Goal: Information Seeking & Learning: Learn about a topic

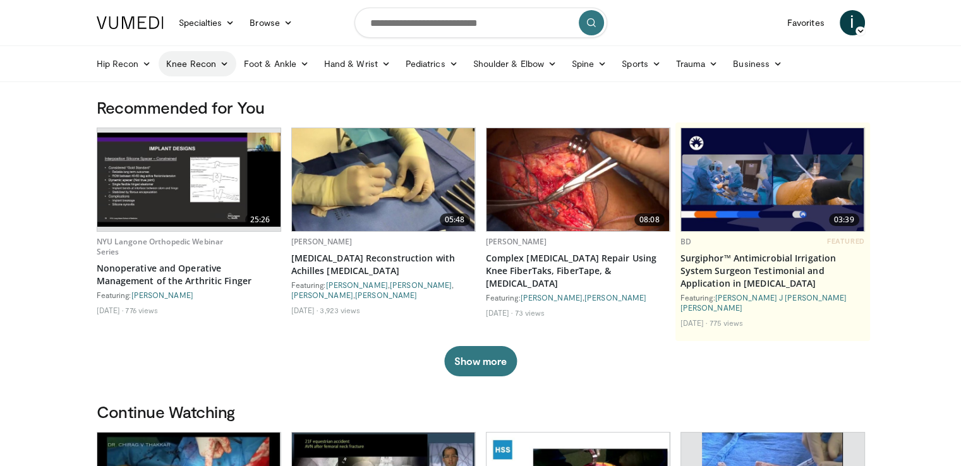
click at [210, 64] on link "Knee Recon" at bounding box center [198, 63] width 78 height 25
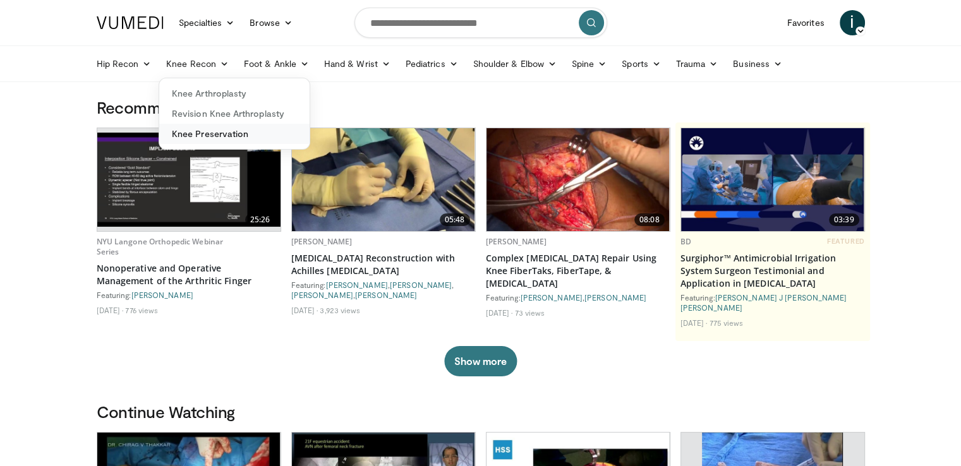
click at [216, 134] on link "Knee Preservation" at bounding box center [234, 134] width 150 height 20
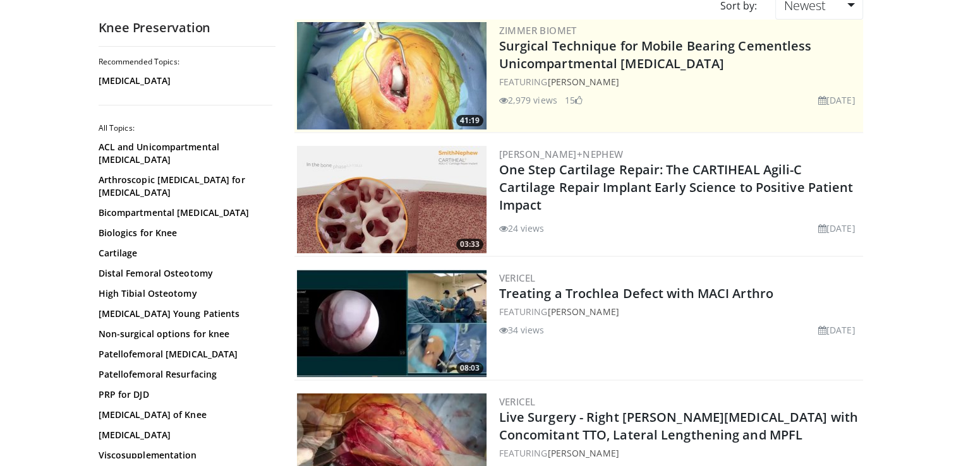
scroll to position [126, 0]
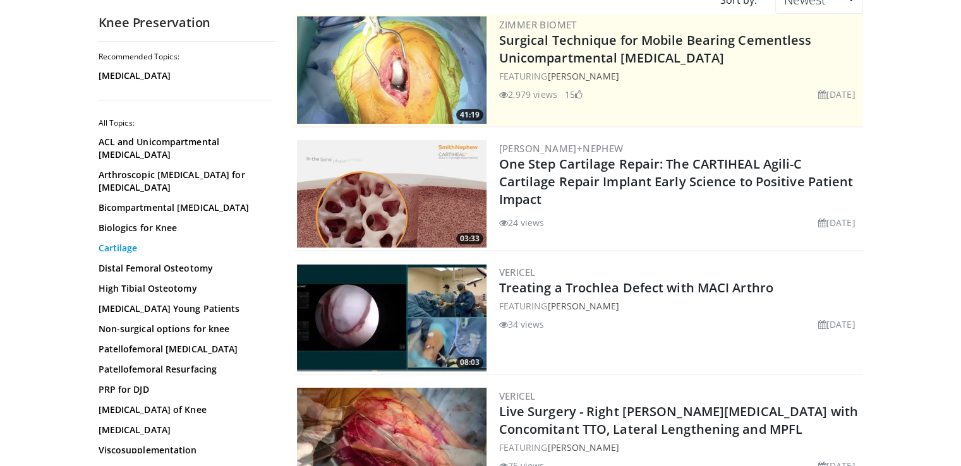
click at [126, 248] on link "Cartilage" at bounding box center [184, 248] width 171 height 13
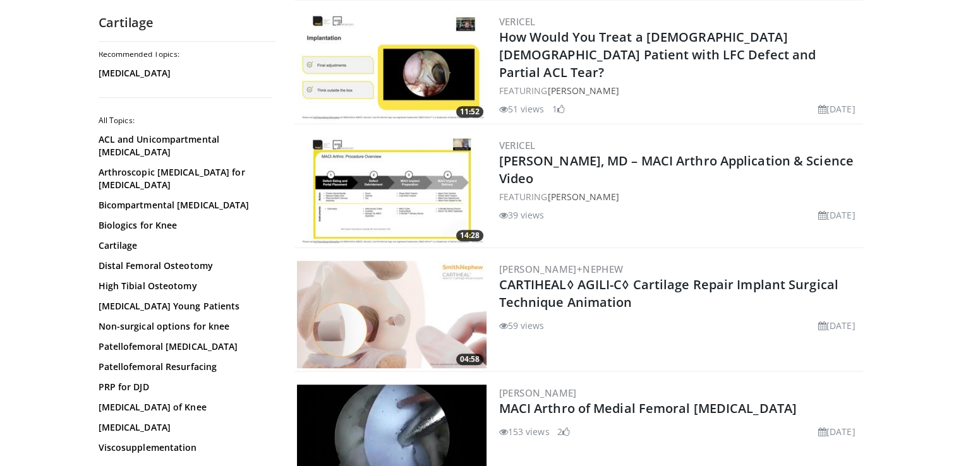
scroll to position [947, 0]
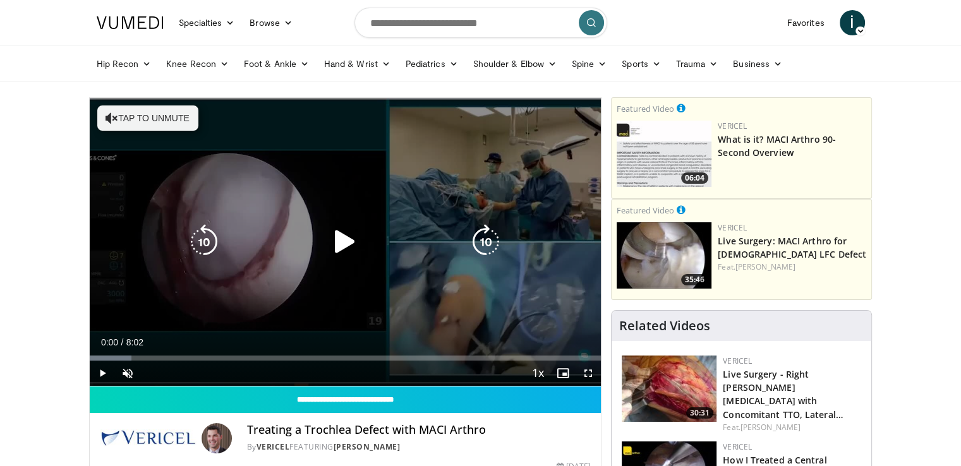
click at [345, 246] on icon "Video Player" at bounding box center [344, 241] width 35 height 35
click at [495, 237] on icon "Video Player" at bounding box center [485, 241] width 35 height 35
click at [480, 240] on icon "Video Player" at bounding box center [485, 241] width 35 height 35
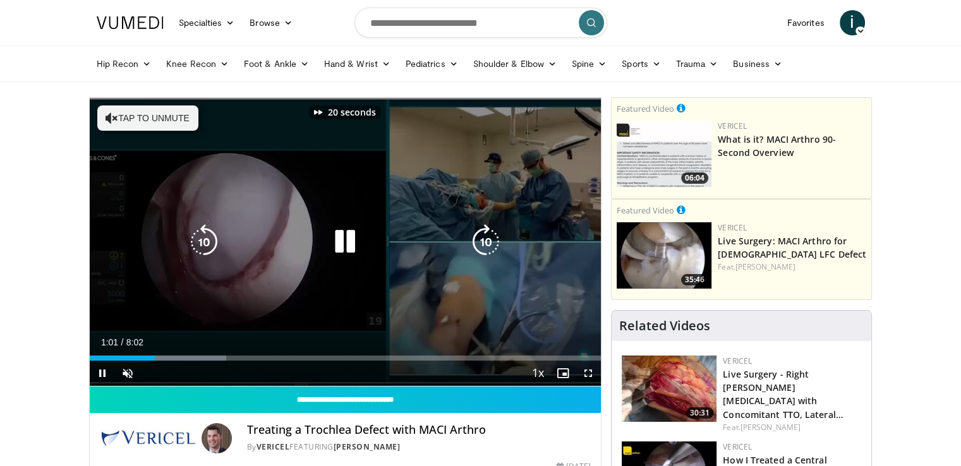
click at [480, 240] on icon "Video Player" at bounding box center [485, 241] width 35 height 35
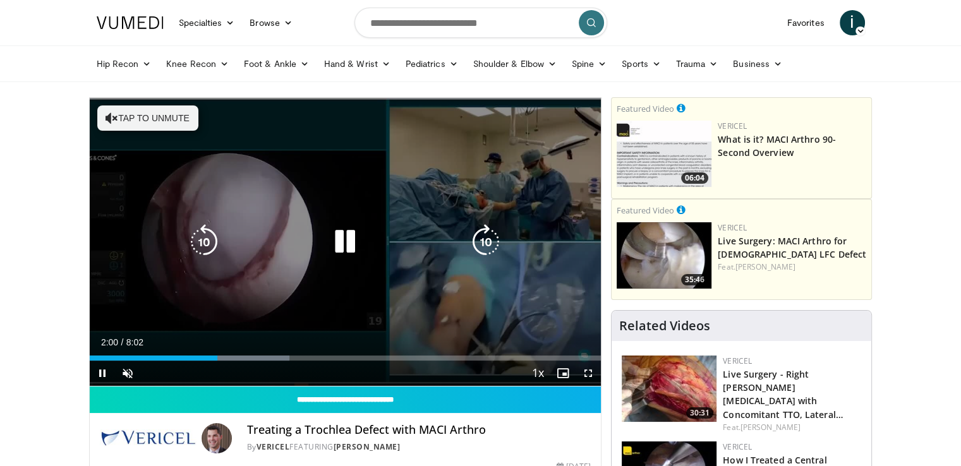
click at [479, 234] on icon "Video Player" at bounding box center [485, 241] width 35 height 35
click at [484, 243] on icon "Video Player" at bounding box center [485, 241] width 35 height 35
click at [347, 247] on icon "Video Player" at bounding box center [344, 241] width 35 height 35
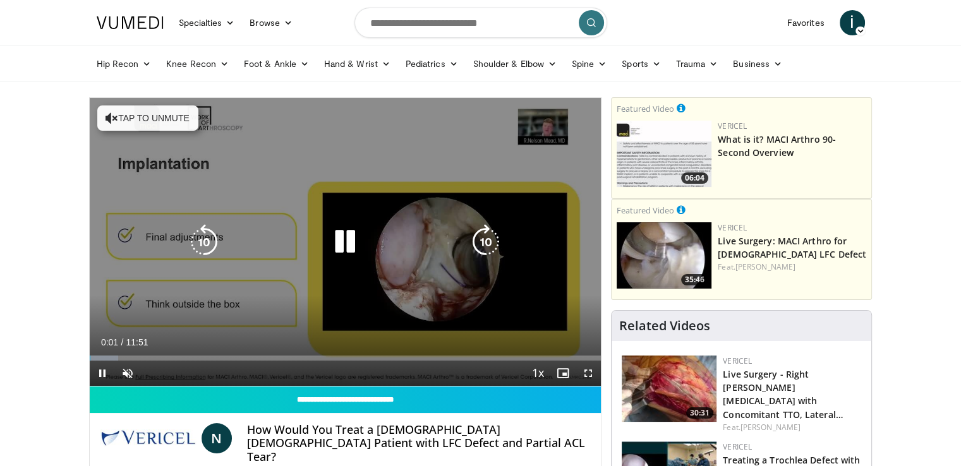
click at [345, 238] on icon "Video Player" at bounding box center [344, 241] width 35 height 35
click at [343, 238] on icon "Video Player" at bounding box center [344, 241] width 35 height 35
click at [479, 242] on icon "Video Player" at bounding box center [485, 241] width 35 height 35
click at [479, 241] on icon "Video Player" at bounding box center [485, 241] width 35 height 35
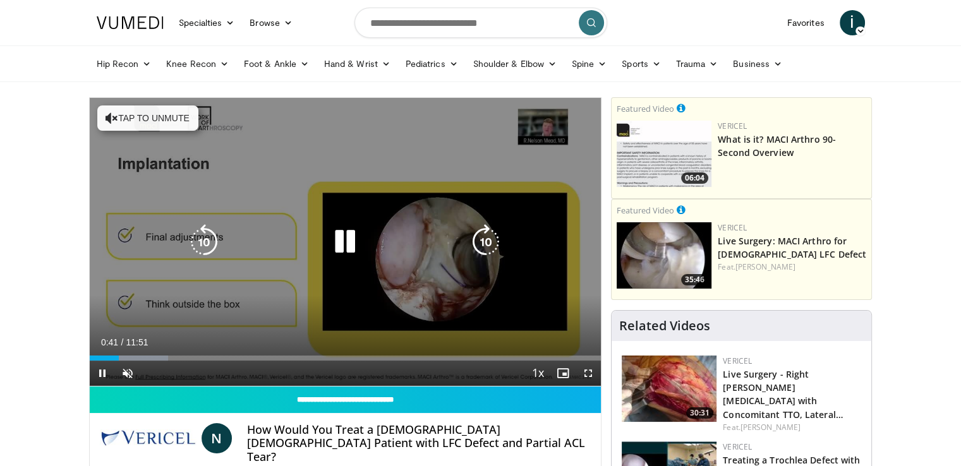
click at [493, 252] on icon "Video Player" at bounding box center [485, 241] width 35 height 35
click at [487, 240] on icon "Video Player" at bounding box center [485, 241] width 35 height 35
click at [488, 240] on icon "Video Player" at bounding box center [485, 241] width 35 height 35
click at [485, 248] on icon "Video Player" at bounding box center [485, 241] width 35 height 35
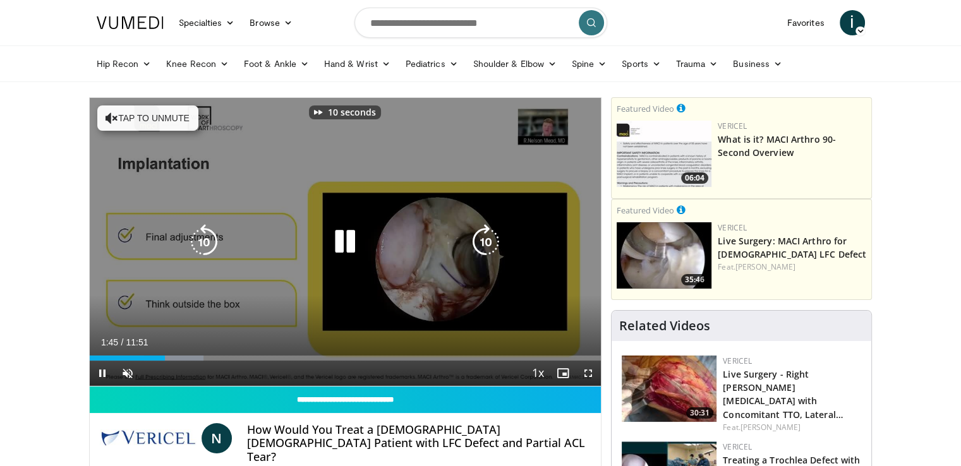
click at [485, 248] on icon "Video Player" at bounding box center [485, 241] width 35 height 35
click at [488, 241] on icon "Video Player" at bounding box center [485, 241] width 35 height 35
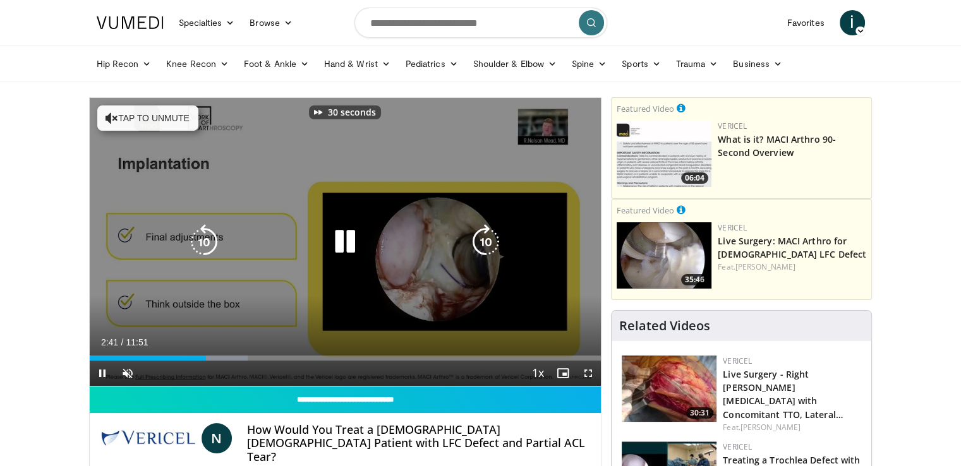
click at [488, 241] on icon "Video Player" at bounding box center [485, 241] width 35 height 35
click at [430, 286] on div "40 seconds Tap to unmute" at bounding box center [346, 242] width 512 height 288
click at [344, 239] on icon "Video Player" at bounding box center [344, 241] width 35 height 35
click at [345, 248] on icon "Video Player" at bounding box center [344, 241] width 35 height 35
click at [339, 245] on icon "Video Player" at bounding box center [344, 241] width 35 height 35
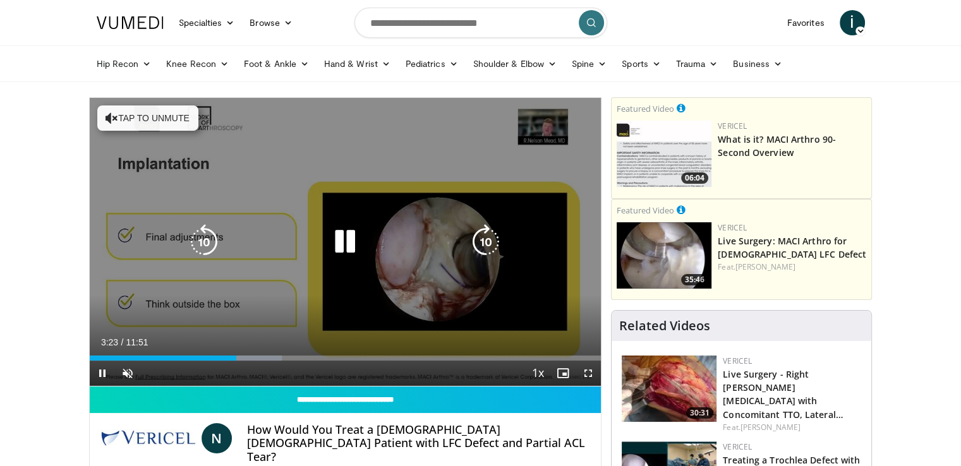
click at [488, 243] on icon "Video Player" at bounding box center [485, 241] width 35 height 35
click at [489, 241] on icon "Video Player" at bounding box center [485, 241] width 35 height 35
click at [487, 243] on icon "Video Player" at bounding box center [485, 241] width 35 height 35
click at [490, 246] on icon "Video Player" at bounding box center [485, 241] width 35 height 35
click at [486, 246] on icon "Video Player" at bounding box center [485, 241] width 35 height 35
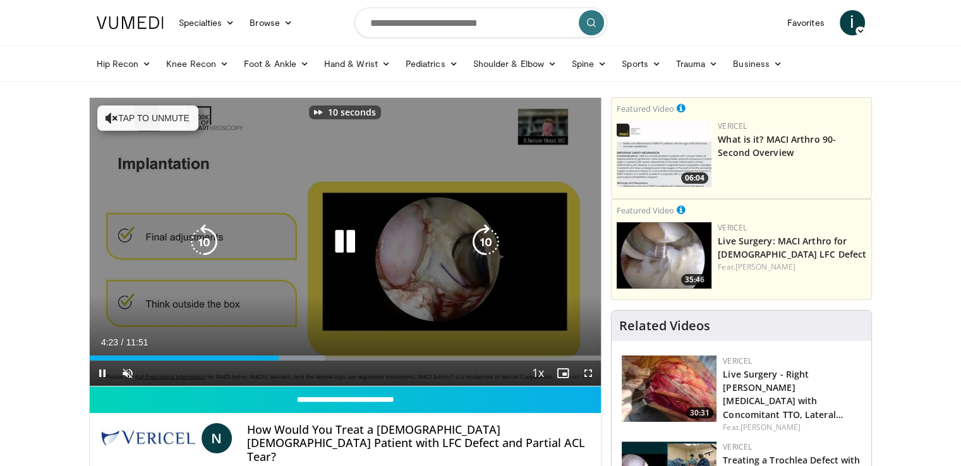
click at [485, 238] on icon "Video Player" at bounding box center [485, 241] width 35 height 35
click at [483, 246] on icon "Video Player" at bounding box center [485, 241] width 35 height 35
click at [481, 240] on icon "Video Player" at bounding box center [485, 241] width 35 height 35
click at [481, 241] on icon "Video Player" at bounding box center [485, 241] width 35 height 35
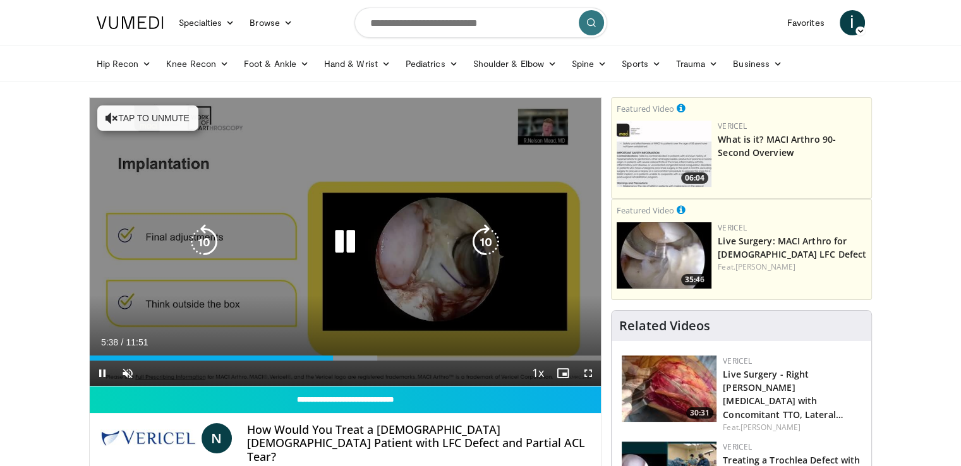
click at [486, 241] on icon "Video Player" at bounding box center [485, 241] width 35 height 35
click at [498, 242] on icon "Video Player" at bounding box center [485, 241] width 35 height 35
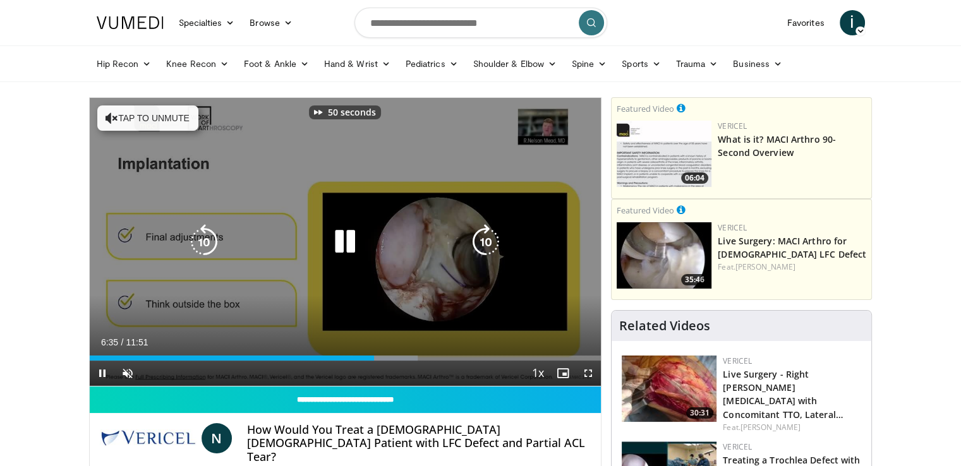
click at [490, 236] on icon "Video Player" at bounding box center [485, 241] width 35 height 35
click at [490, 237] on icon "Video Player" at bounding box center [485, 241] width 35 height 35
click at [483, 243] on icon "Video Player" at bounding box center [485, 241] width 35 height 35
click at [485, 238] on icon "Video Player" at bounding box center [485, 241] width 35 height 35
click at [486, 246] on icon "Video Player" at bounding box center [485, 241] width 35 height 35
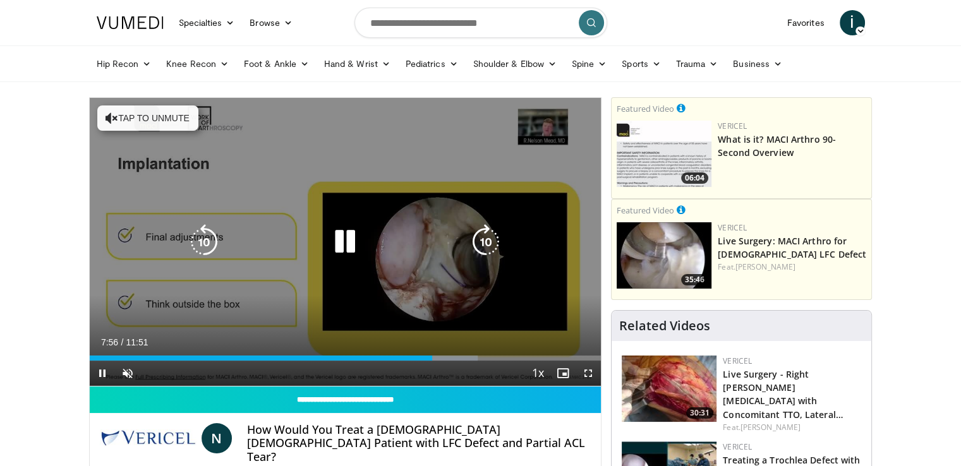
click at [486, 244] on icon "Video Player" at bounding box center [485, 241] width 35 height 35
click at [477, 243] on icon "Video Player" at bounding box center [485, 241] width 35 height 35
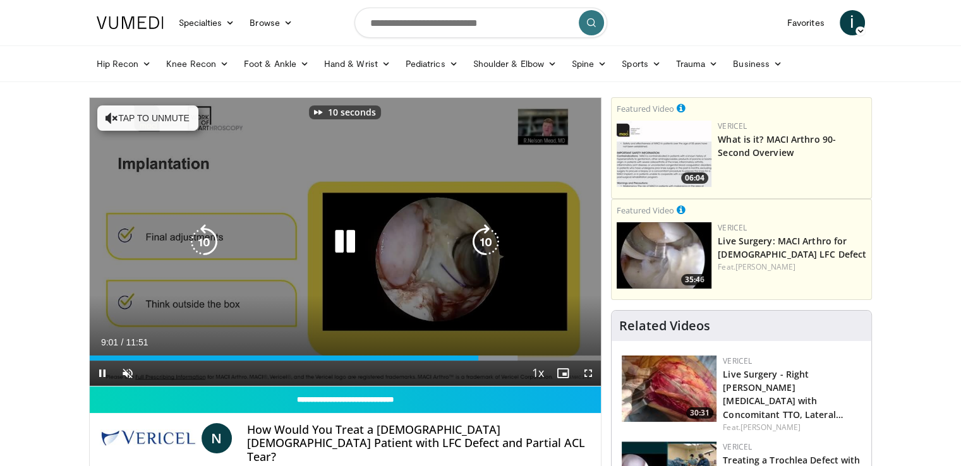
click at [477, 243] on icon "Video Player" at bounding box center [485, 241] width 35 height 35
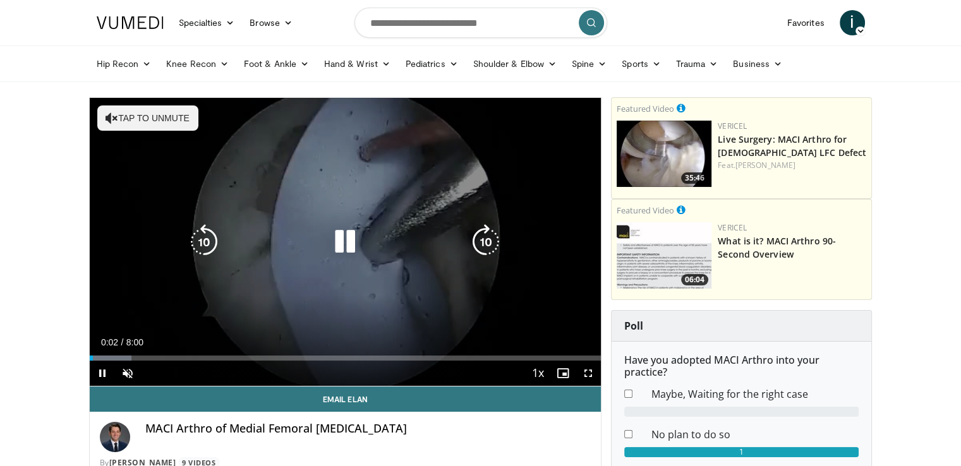
click at [346, 241] on icon "Video Player" at bounding box center [344, 241] width 35 height 35
click at [342, 249] on icon "Video Player" at bounding box center [344, 241] width 35 height 35
click at [479, 251] on icon "Video Player" at bounding box center [485, 241] width 35 height 35
click at [480, 248] on icon "Video Player" at bounding box center [485, 241] width 35 height 35
click at [354, 244] on icon "Video Player" at bounding box center [344, 241] width 35 height 35
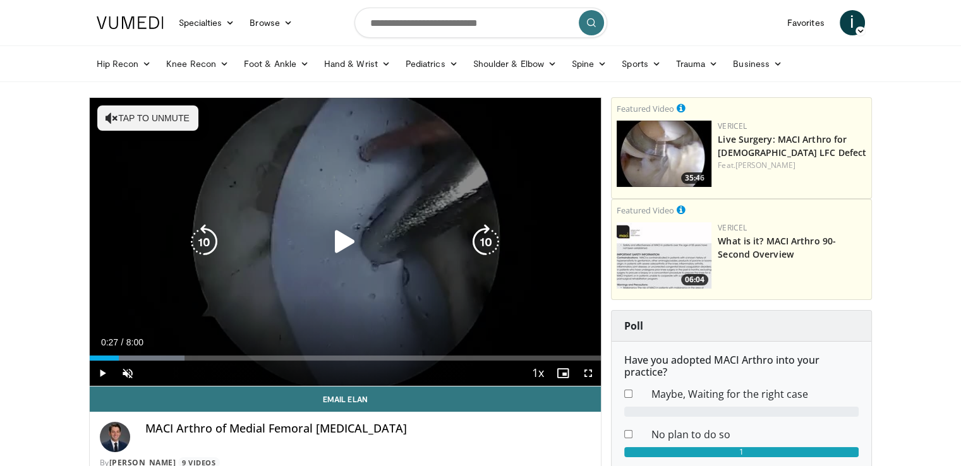
click at [341, 242] on icon "Video Player" at bounding box center [344, 241] width 35 height 35
click at [336, 246] on icon "Video Player" at bounding box center [344, 241] width 35 height 35
click at [349, 243] on icon "Video Player" at bounding box center [344, 241] width 35 height 35
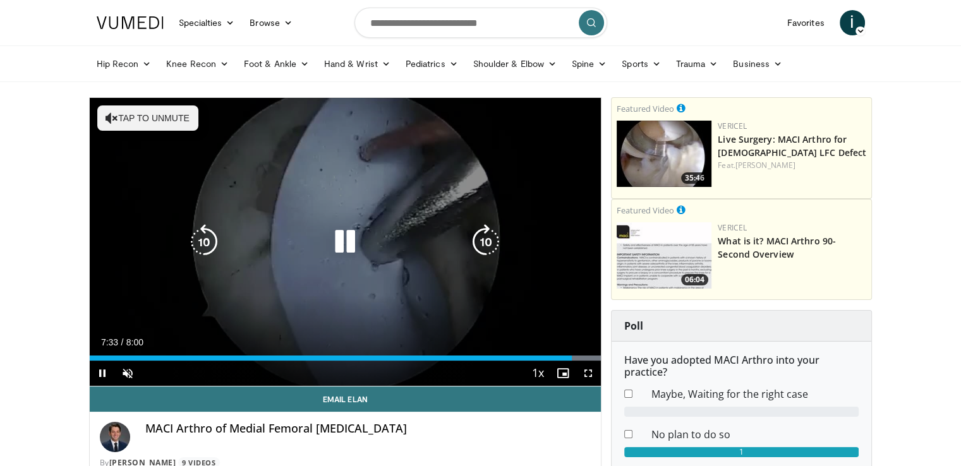
click at [345, 234] on icon "Video Player" at bounding box center [344, 241] width 35 height 35
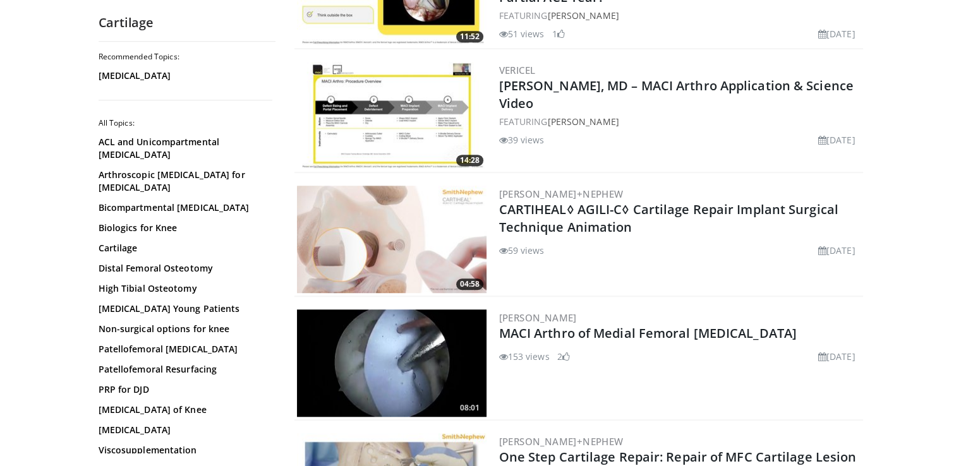
scroll to position [3, 0]
